Goal: Book appointment/travel/reservation

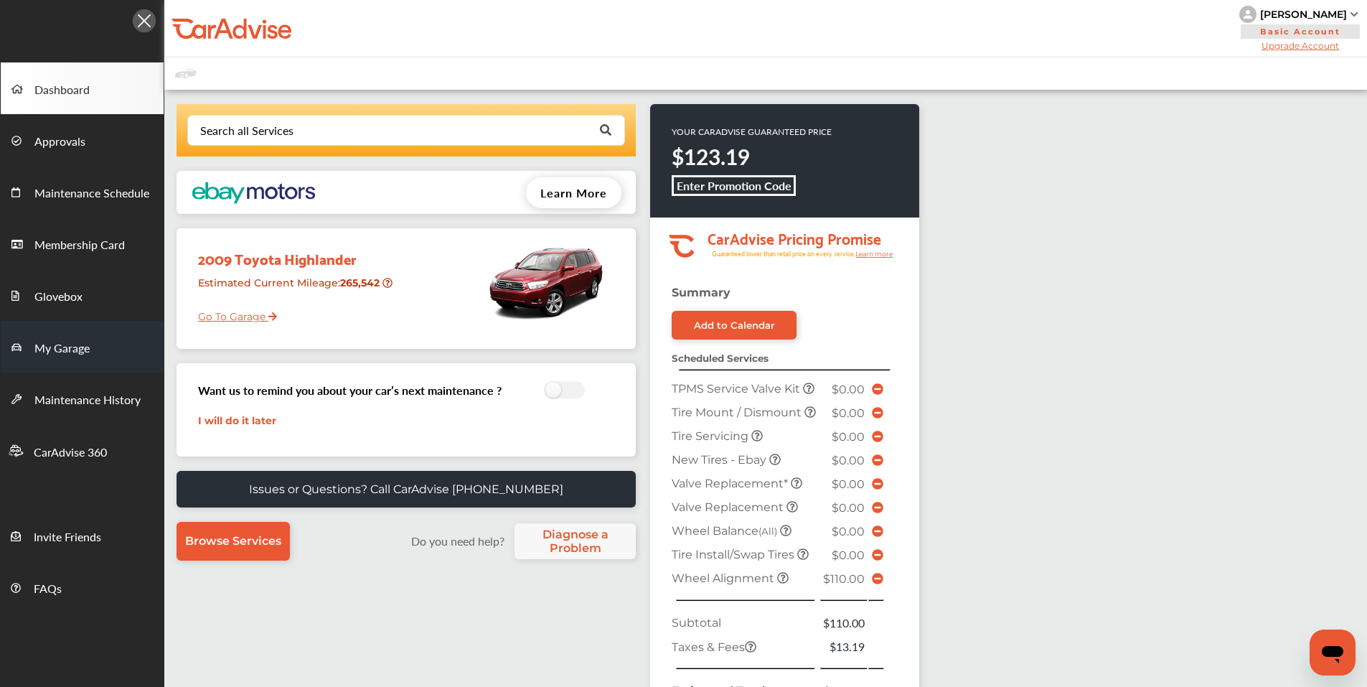
click at [78, 351] on span "My Garage" at bounding box center [61, 348] width 55 height 19
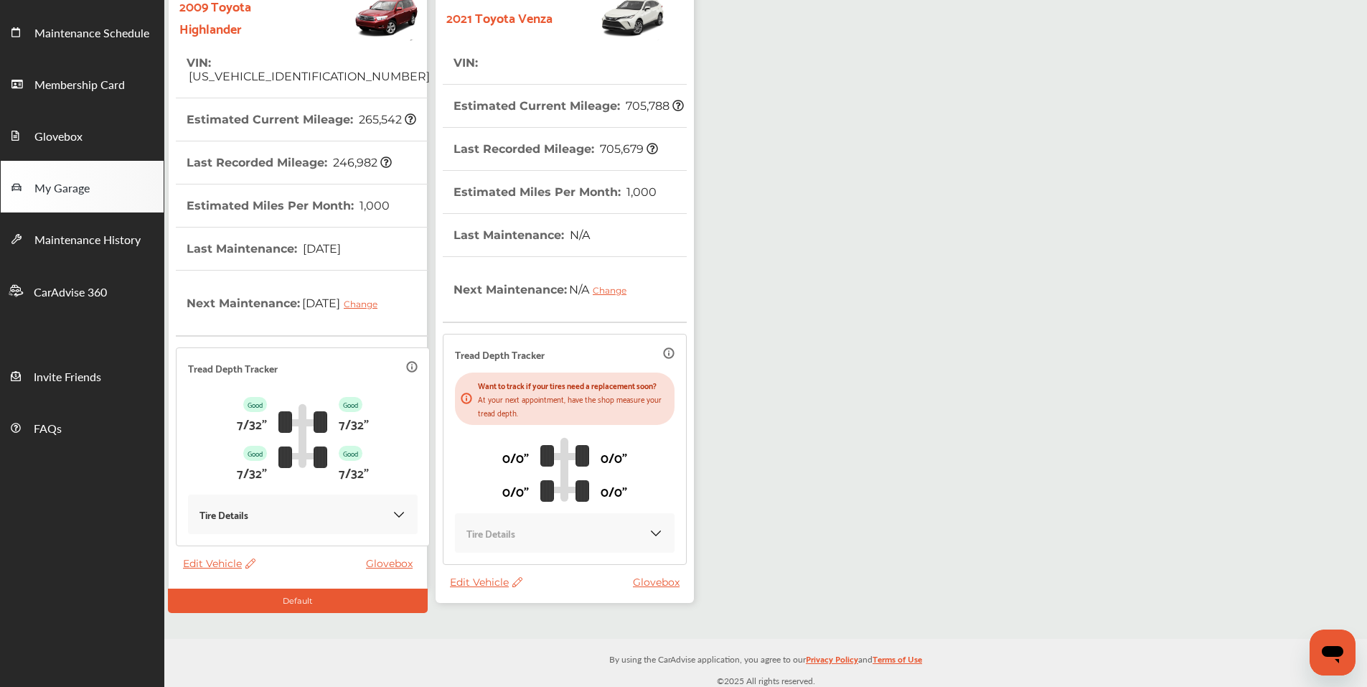
scroll to position [164, 0]
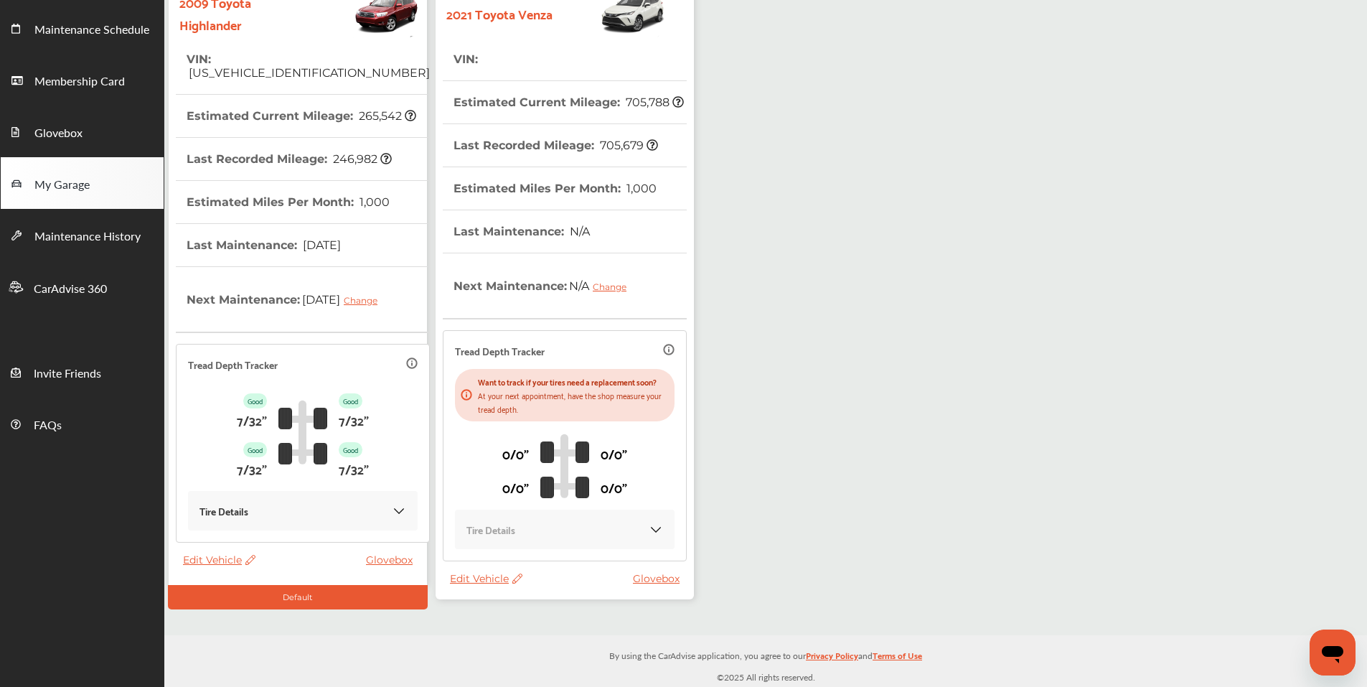
click at [206, 557] on span "Edit Vehicle" at bounding box center [219, 559] width 72 height 13
click at [237, 574] on div "Edit" at bounding box center [270, 573] width 129 height 22
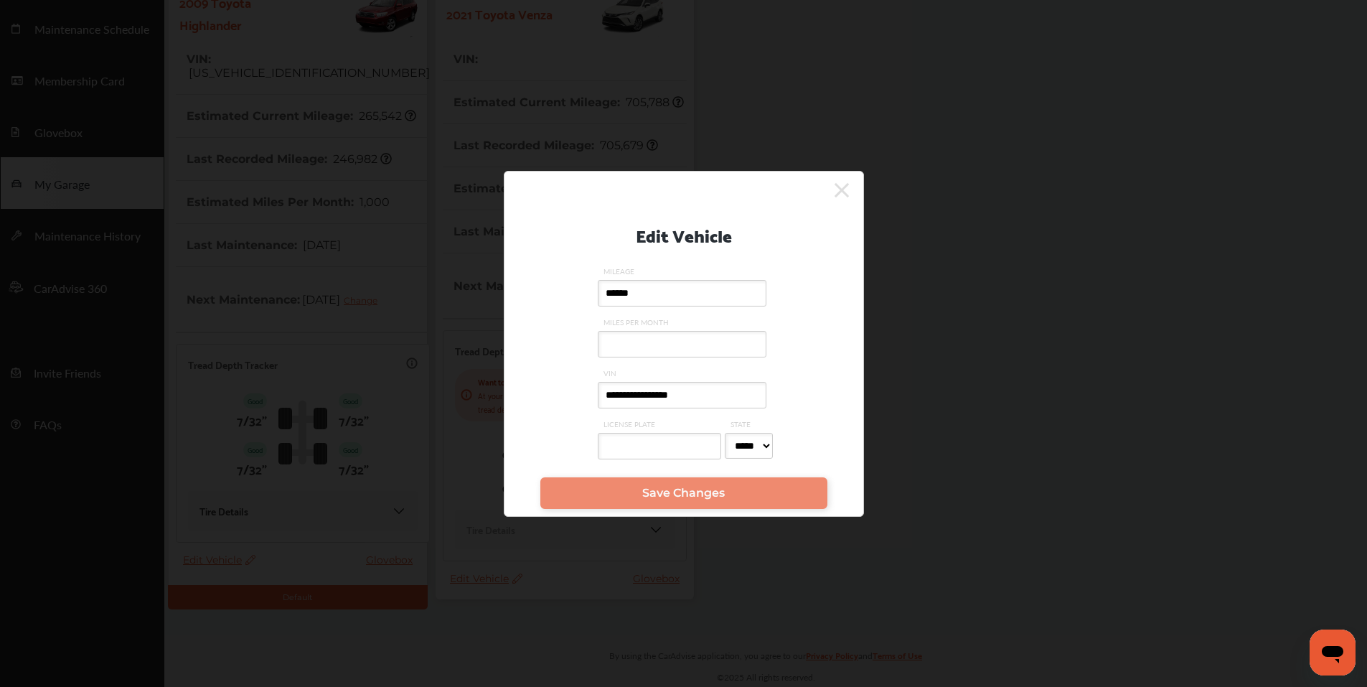
click at [704, 393] on input "**********" at bounding box center [682, 395] width 169 height 27
type input "**********"
click at [660, 499] on span "Save Changes" at bounding box center [683, 493] width 82 height 14
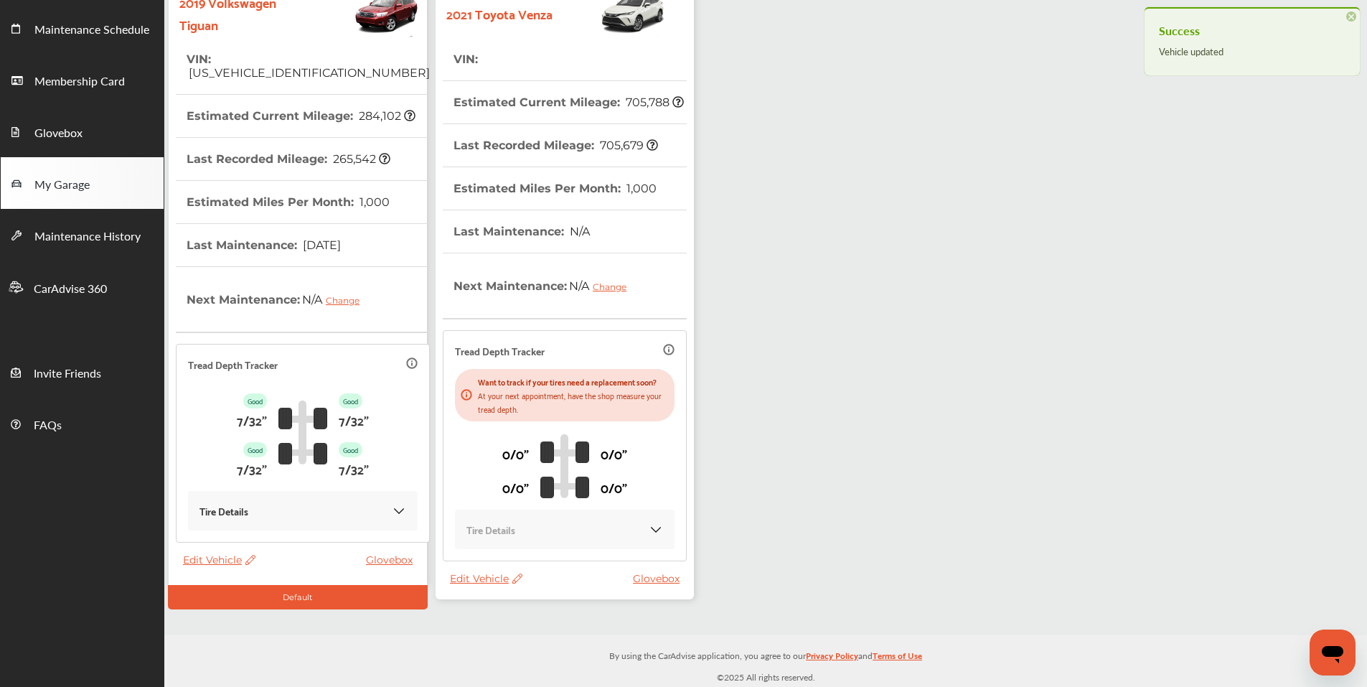
click at [480, 582] on span "Edit Vehicle" at bounding box center [486, 578] width 72 height 13
click at [519, 598] on div "Edit" at bounding box center [544, 597] width 129 height 22
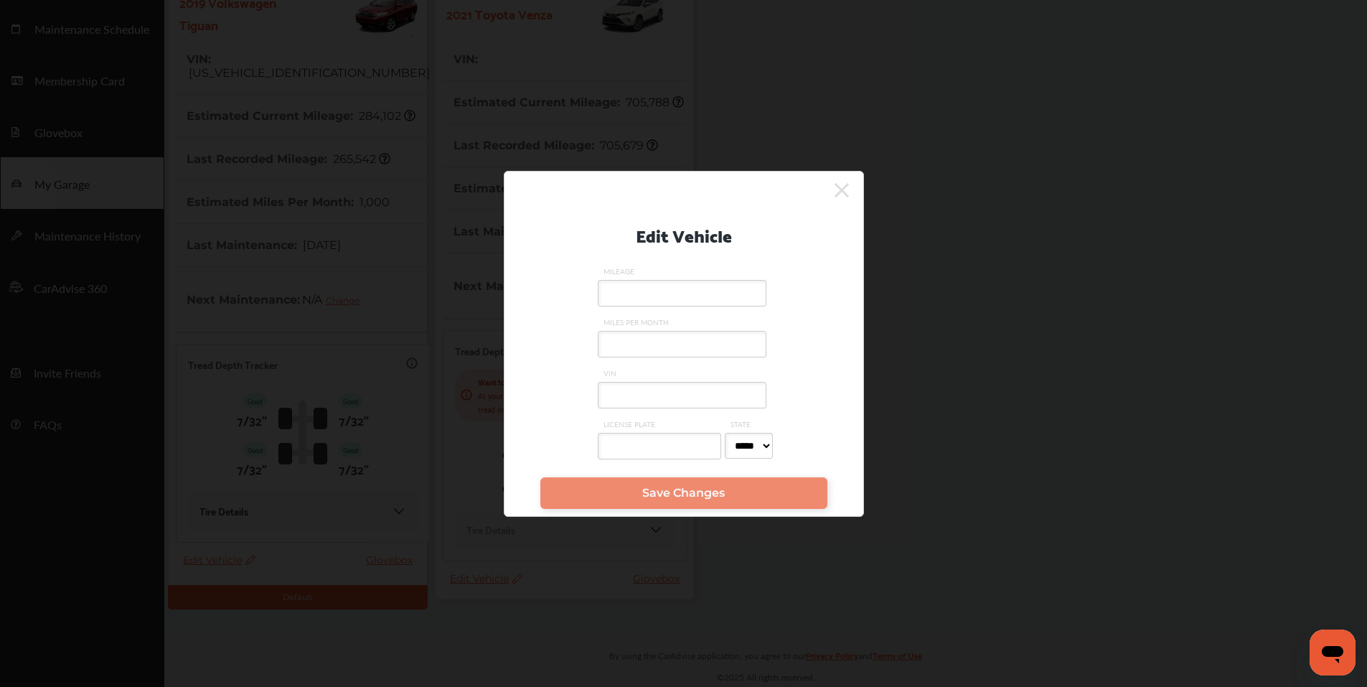
click at [850, 192] on div "Edit Vehicle MILEAGE MILES PER MONTH VIN LICENSE PLATE STATE ***** ** ** ** ** …" at bounding box center [684, 344] width 360 height 346
click at [846, 194] on icon at bounding box center [841, 190] width 14 height 14
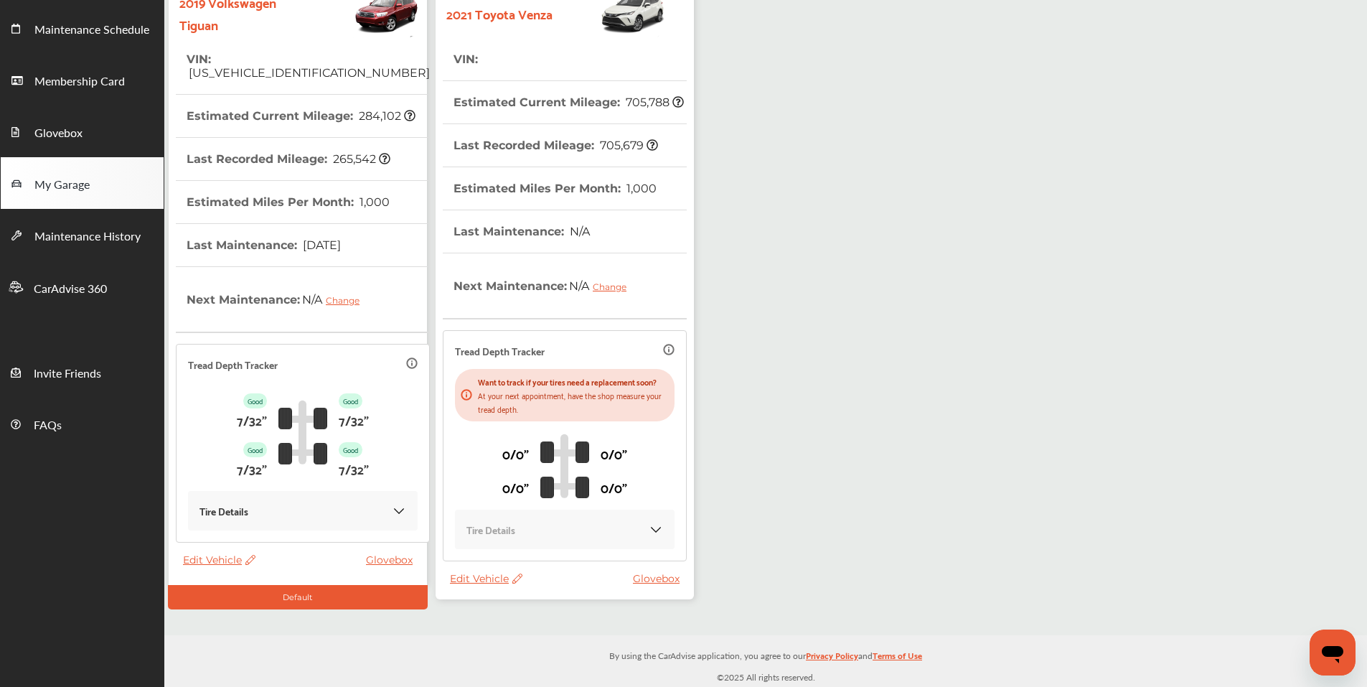
click at [465, 583] on span "Edit Vehicle" at bounding box center [486, 578] width 72 height 13
click at [494, 621] on div "Remove" at bounding box center [529, 621] width 129 height 22
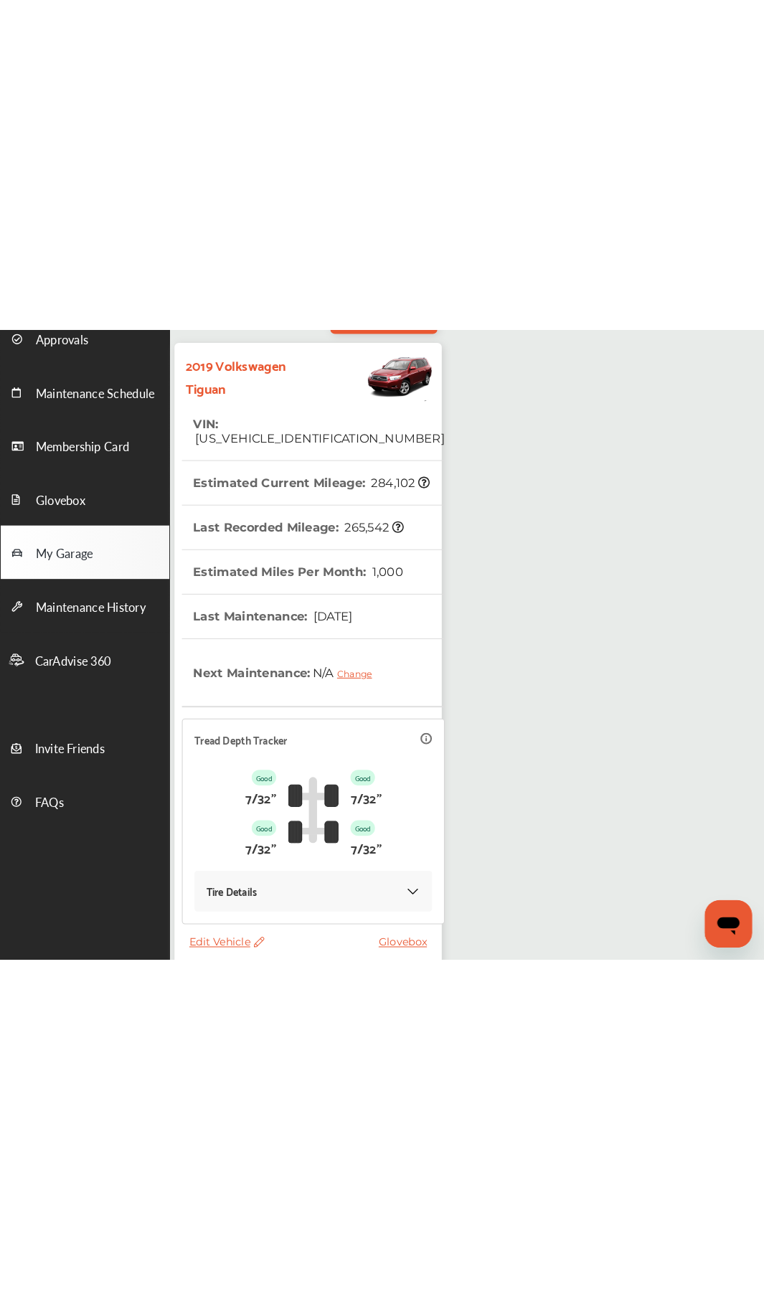
scroll to position [0, 0]
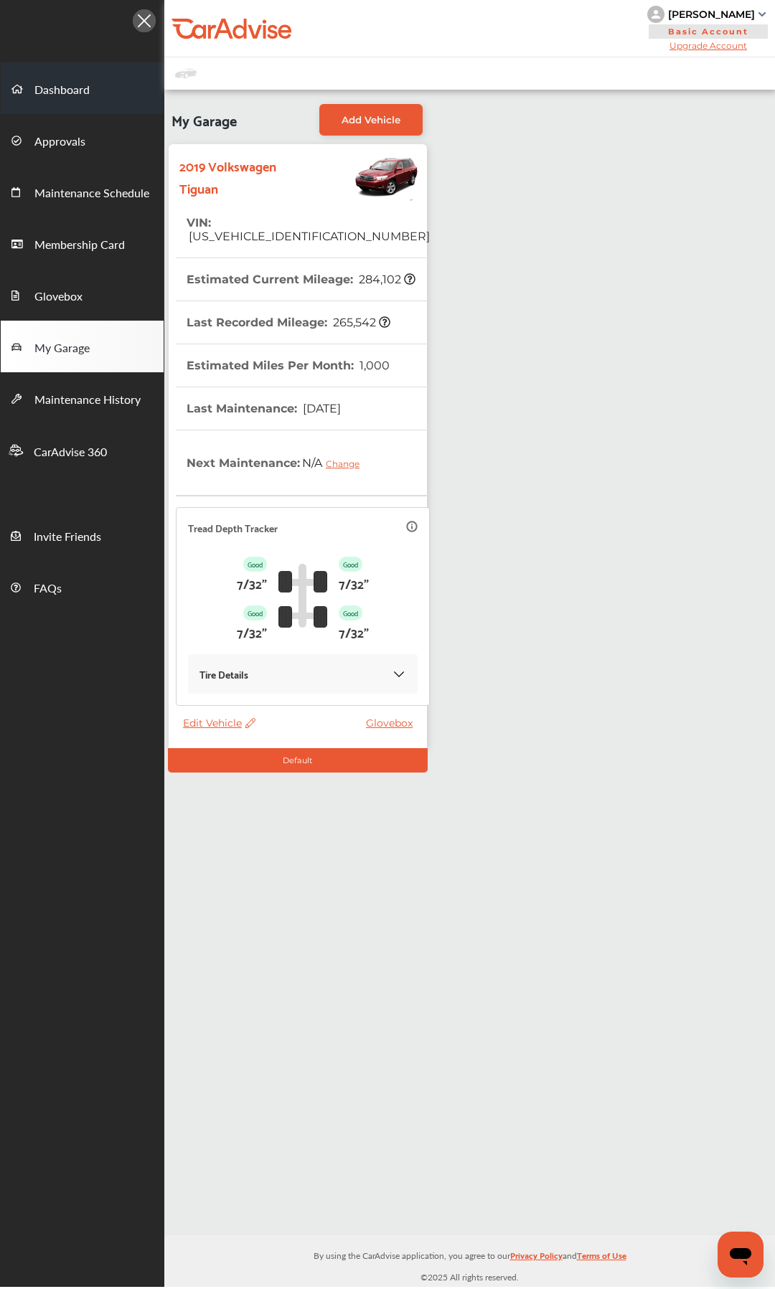
click at [68, 95] on span "Dashboard" at bounding box center [61, 90] width 55 height 19
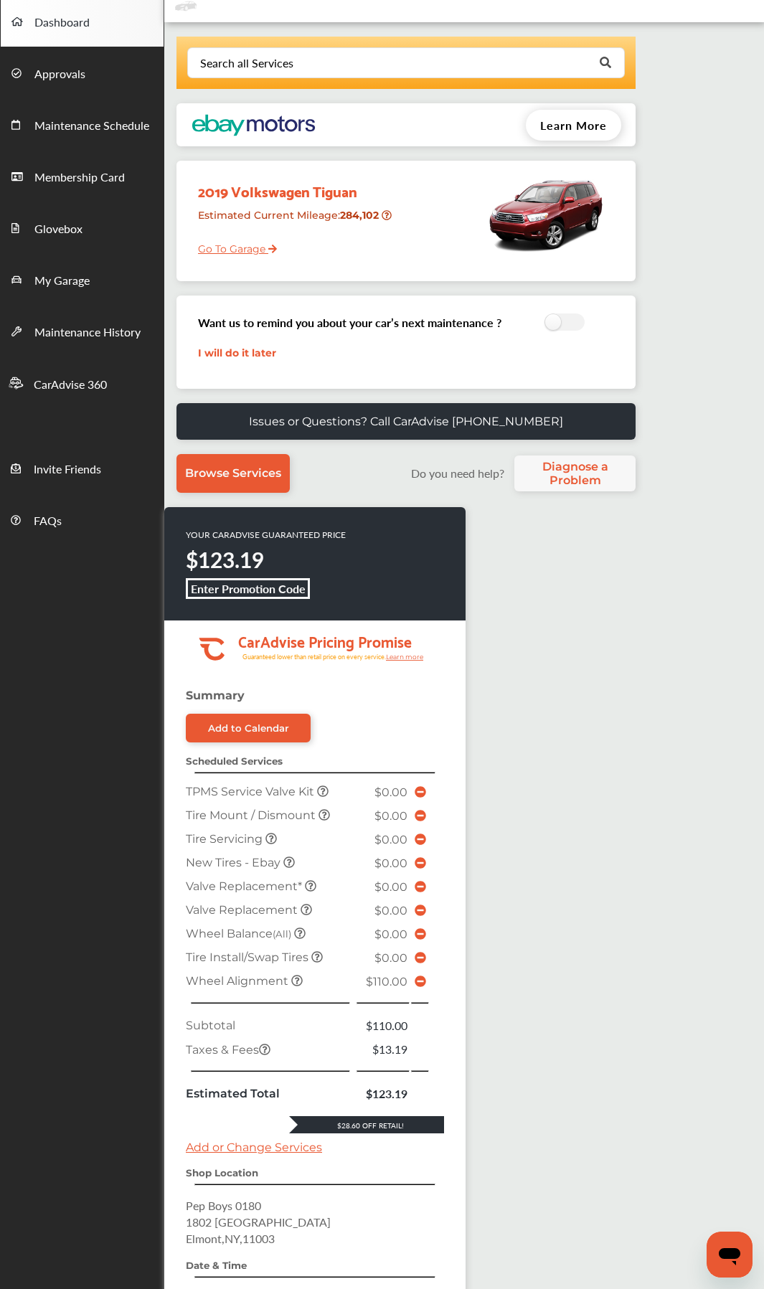
scroll to position [143, 0]
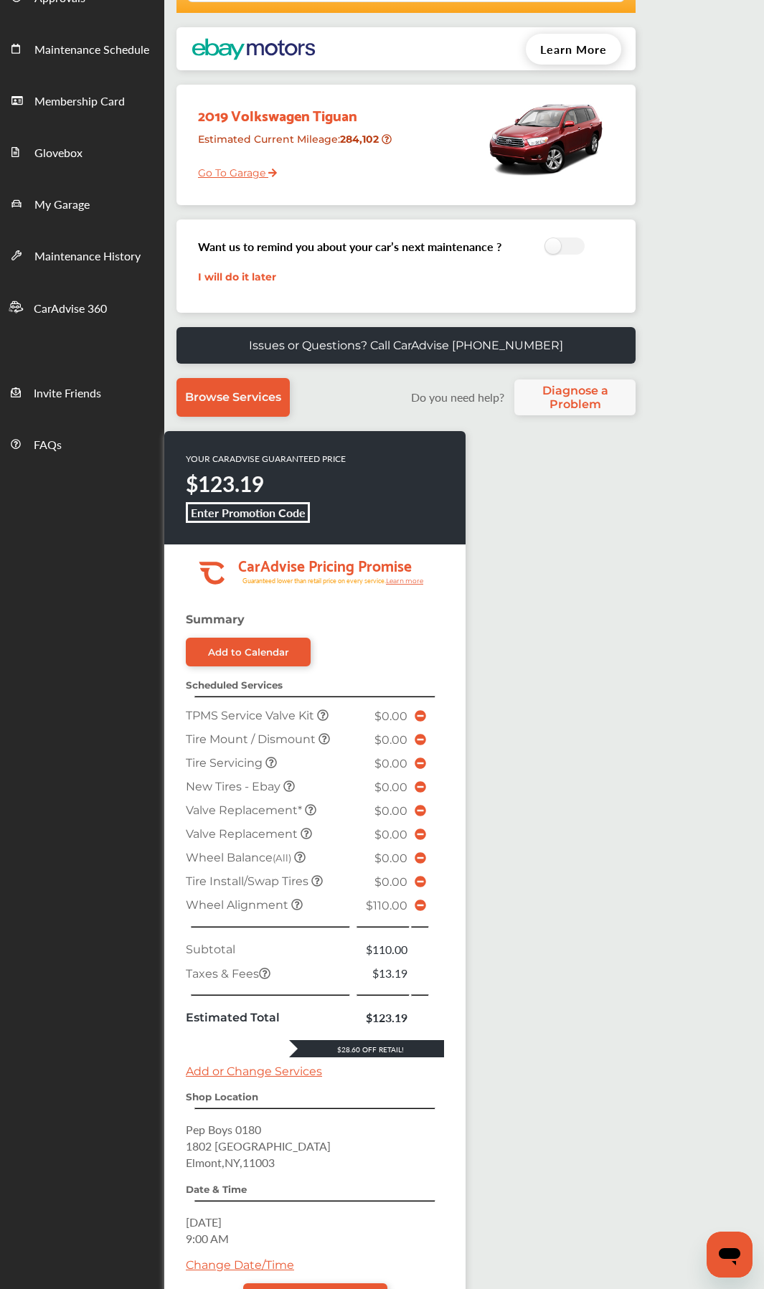
click at [419, 686] on icon at bounding box center [420, 905] width 11 height 11
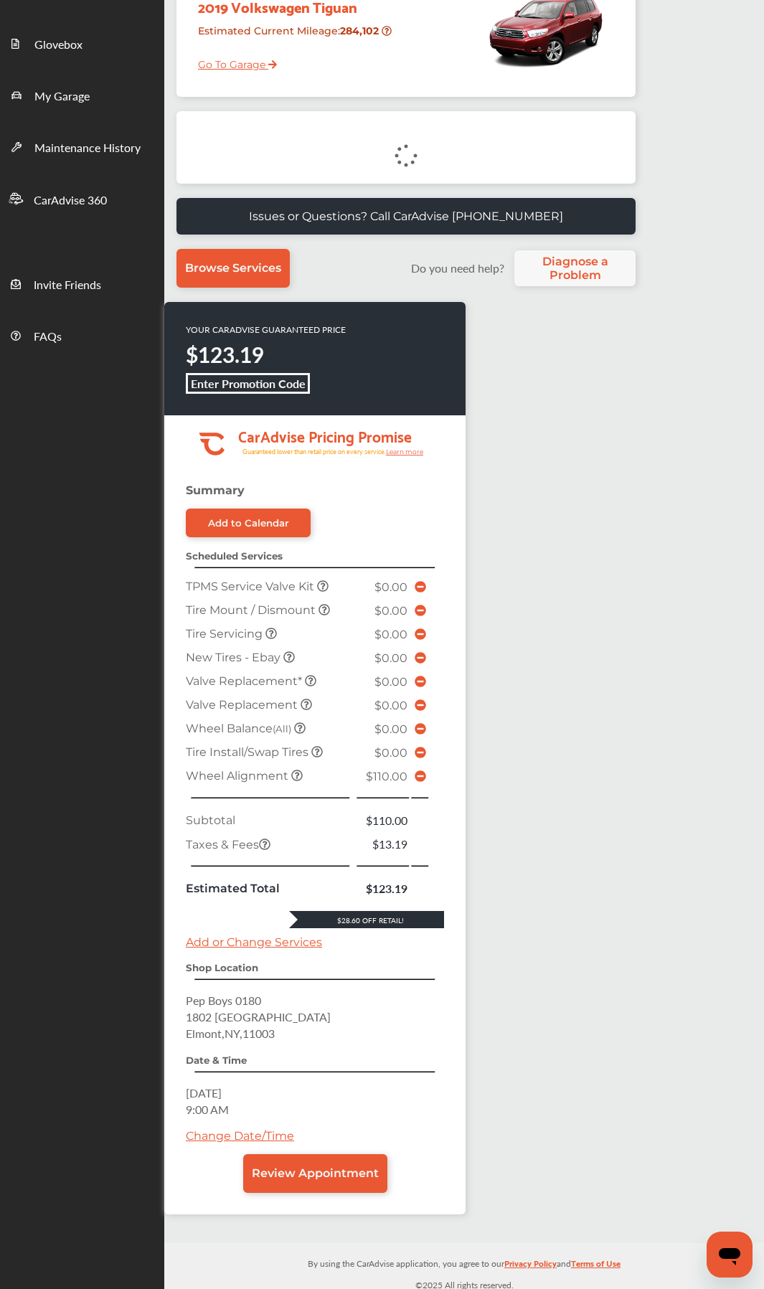
scroll to position [258, 0]
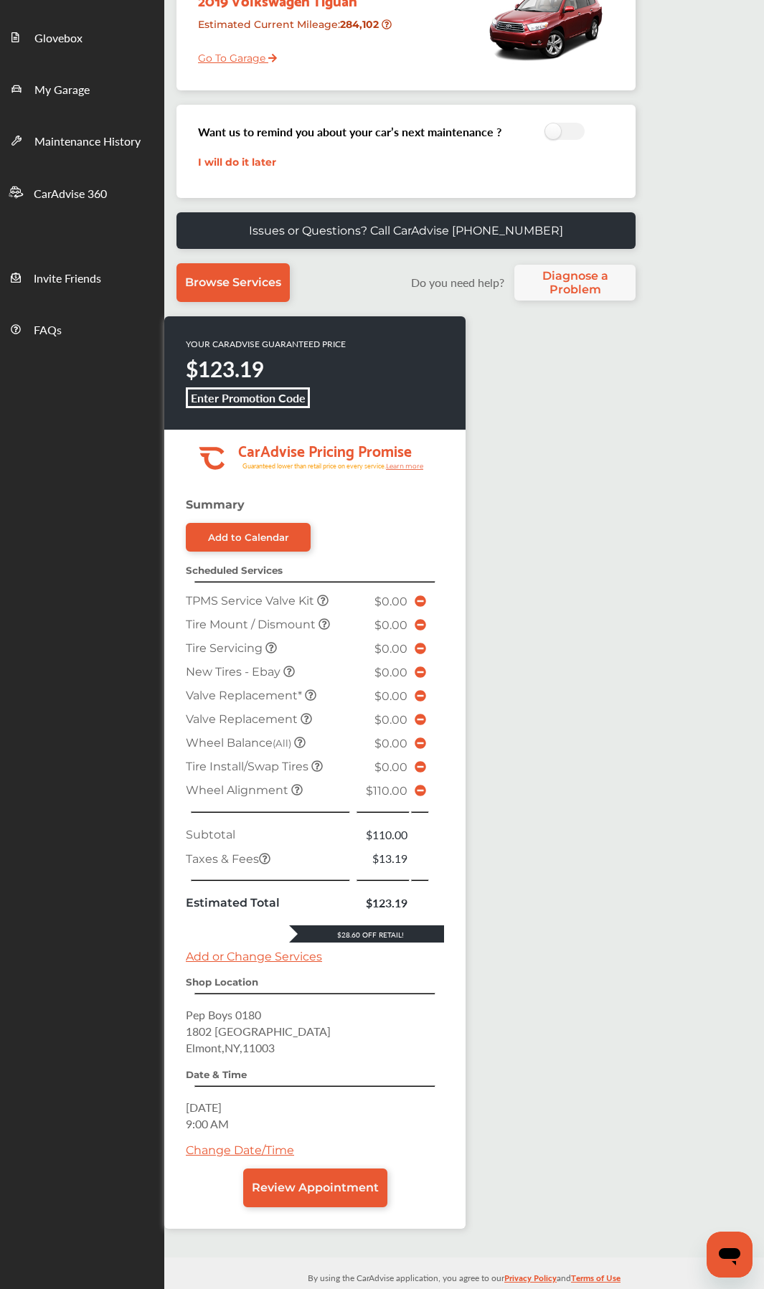
click at [261, 686] on link "Change Date/Time" at bounding box center [240, 1151] width 108 height 14
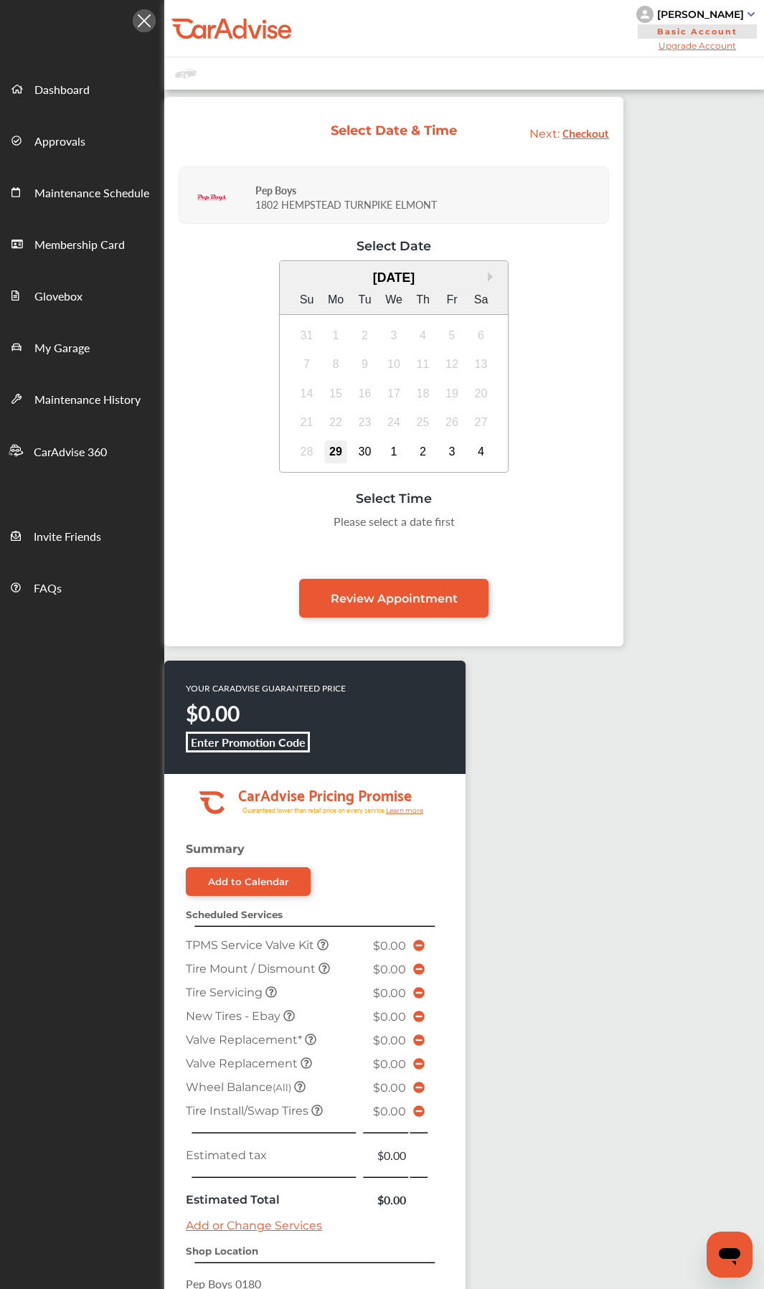
click at [334, 445] on div "29" at bounding box center [335, 451] width 23 height 23
click at [360, 447] on div "30" at bounding box center [365, 451] width 23 height 23
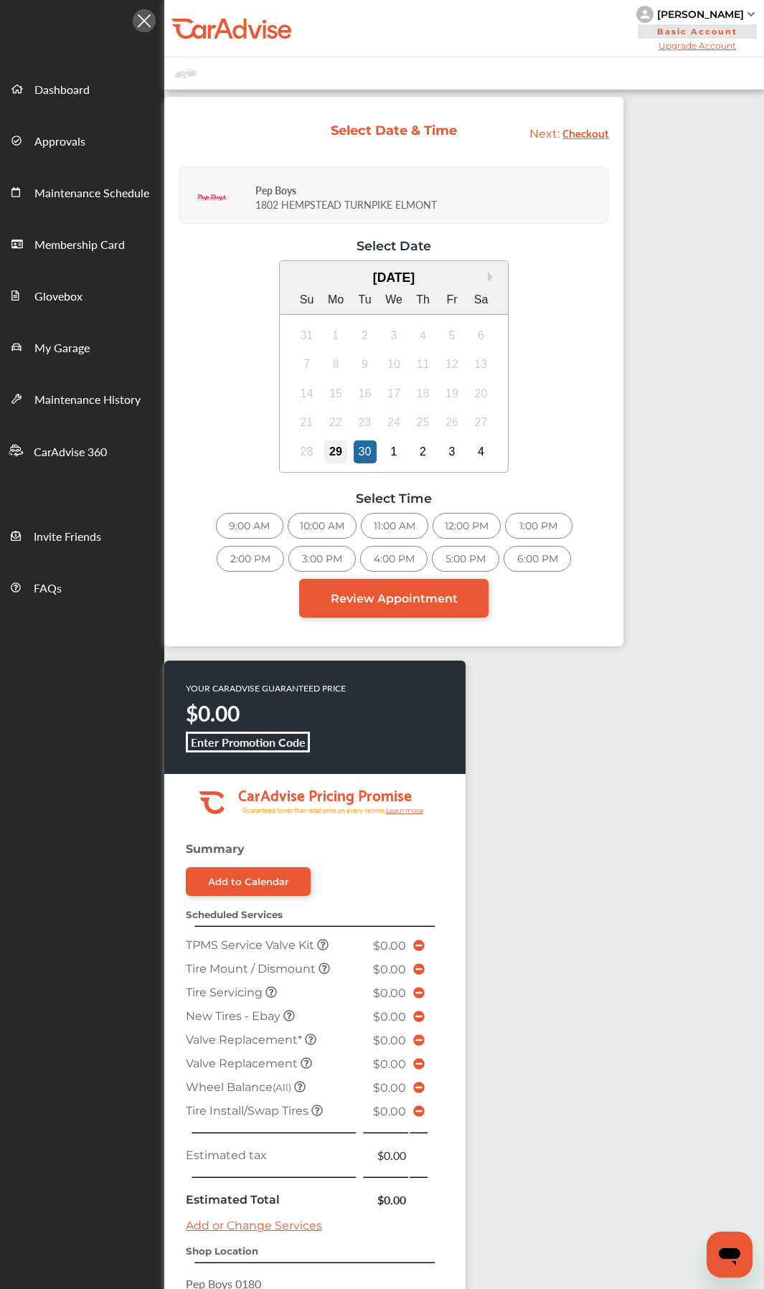
click at [336, 451] on div "29" at bounding box center [335, 451] width 23 height 23
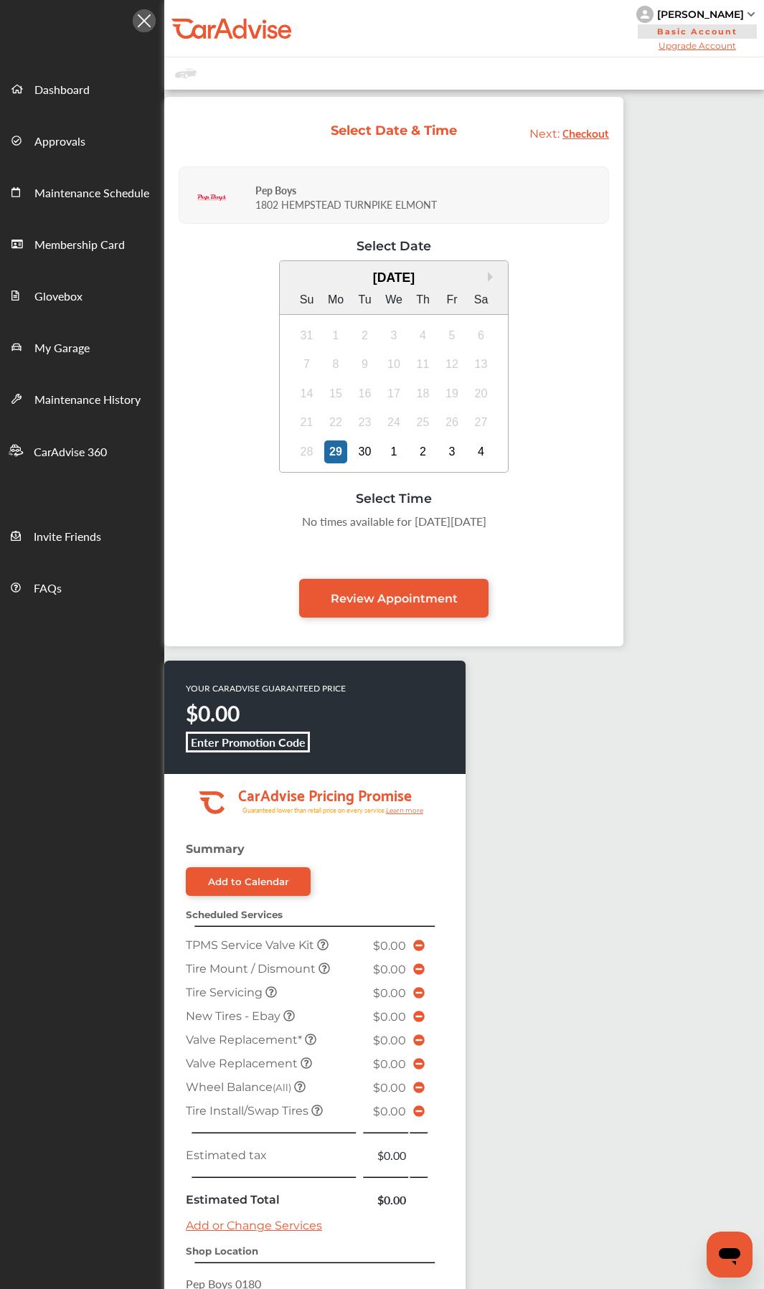
click at [364, 448] on div "30" at bounding box center [365, 451] width 23 height 23
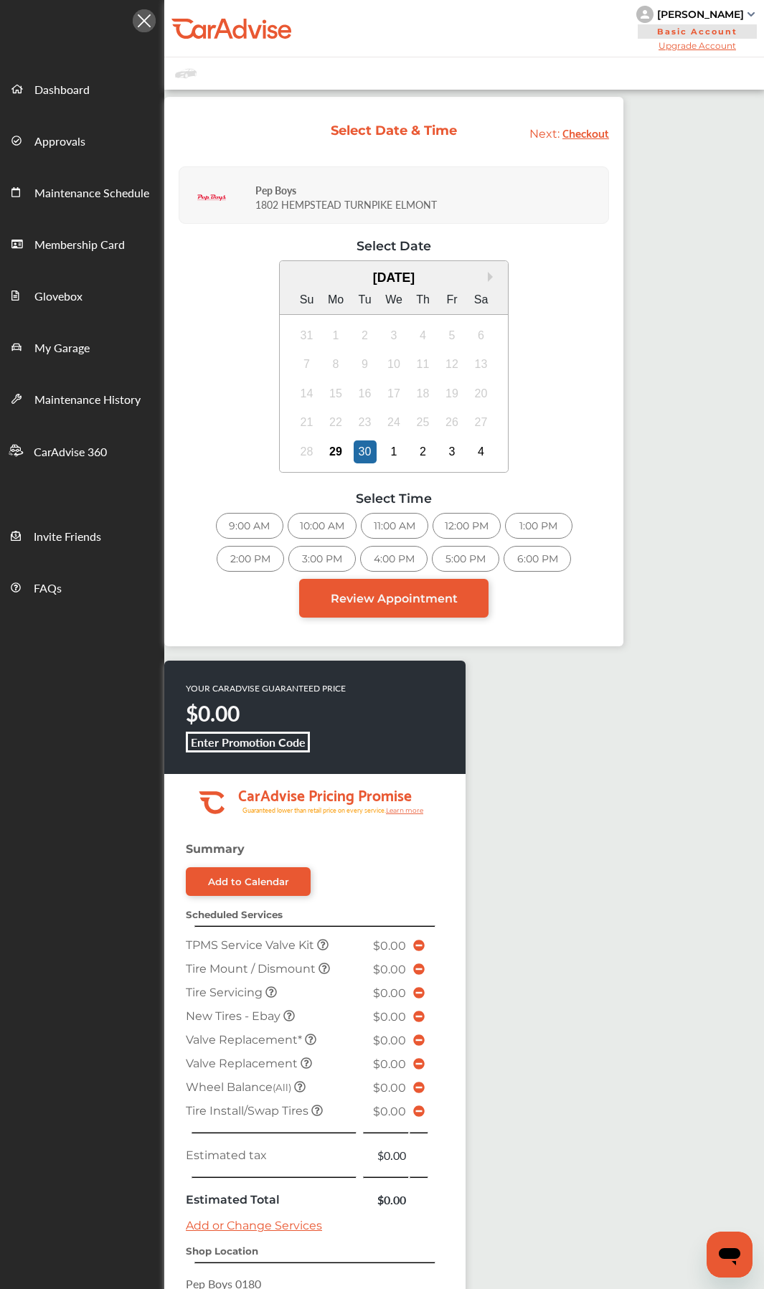
click at [247, 522] on div "9:00 AM" at bounding box center [249, 526] width 67 height 26
click at [390, 608] on link "Review Appointment" at bounding box center [393, 598] width 189 height 39
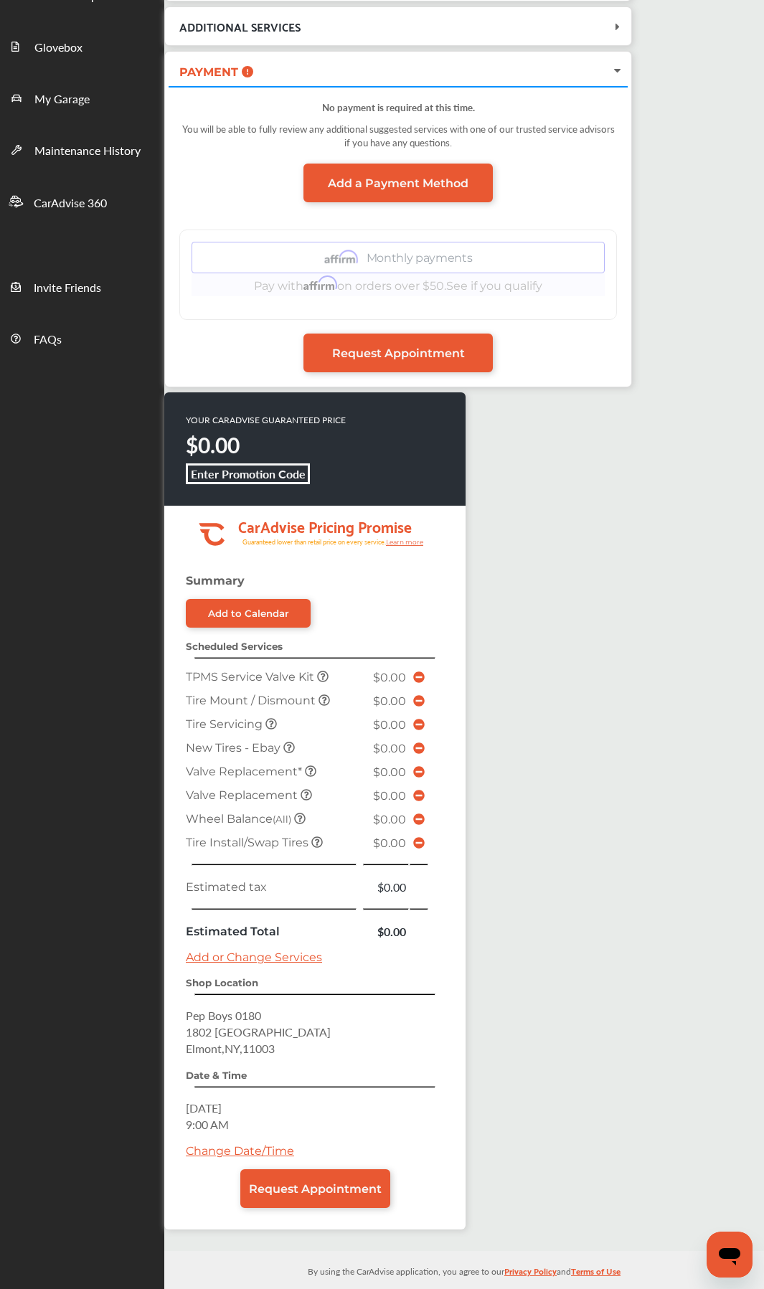
scroll to position [263, 0]
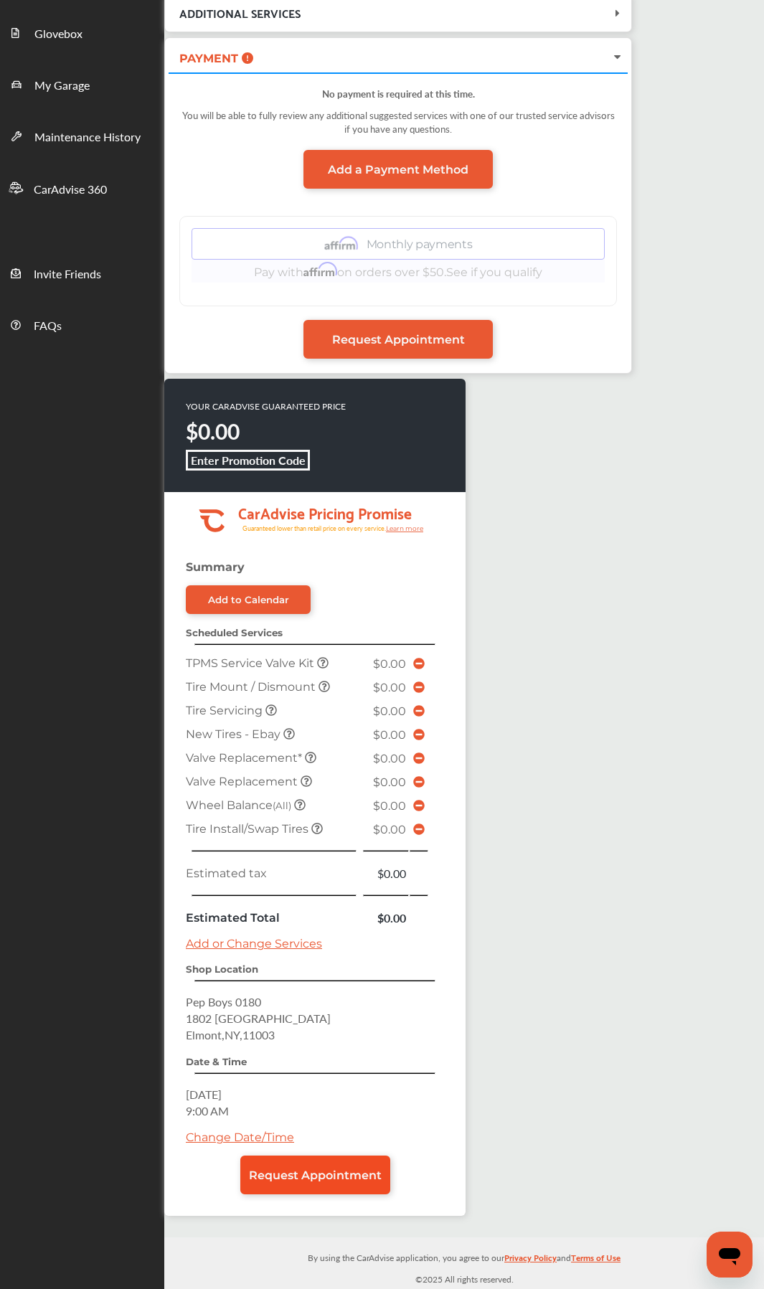
click at [325, 686] on span "Request Appointment" at bounding box center [315, 1176] width 133 height 14
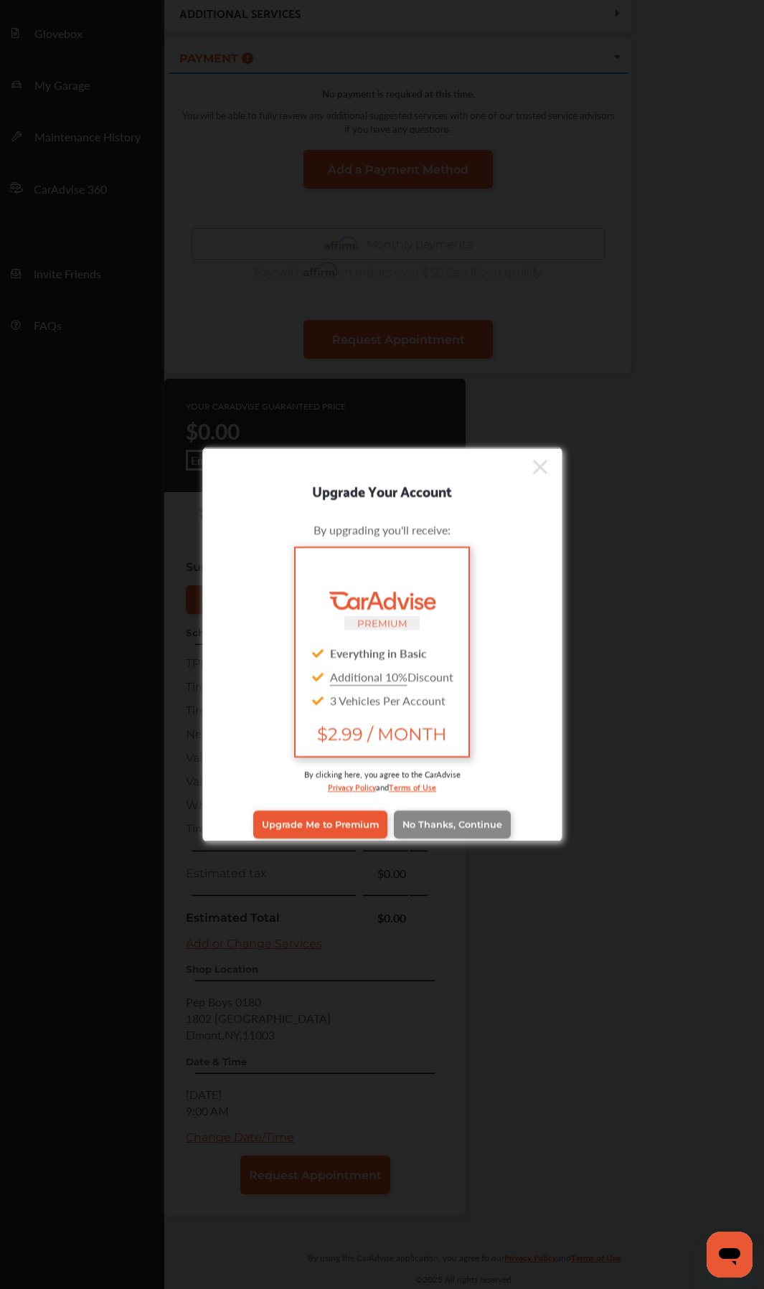
click at [449, 686] on span "No Thanks, Continue" at bounding box center [452, 824] width 100 height 11
